Goal: Find contact information: Find contact information

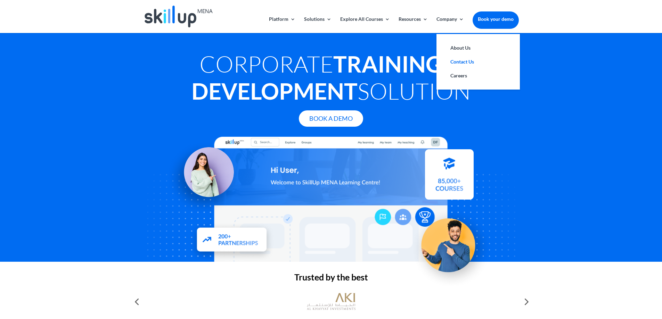
click at [458, 59] on link "Contact Us" at bounding box center [477, 62] width 69 height 14
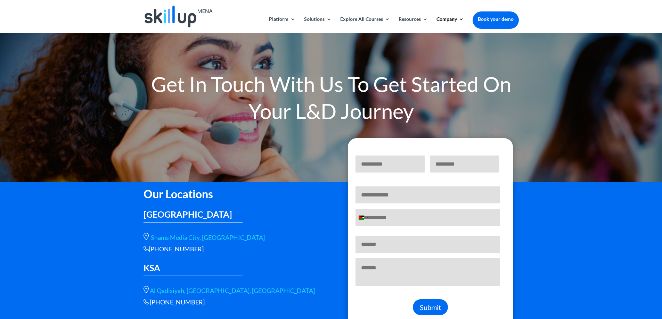
click at [208, 250] on div "+966 115112089" at bounding box center [231, 249] width 177 height 8
copy div "+966 115112089"
